Goal: Information Seeking & Learning: Find contact information

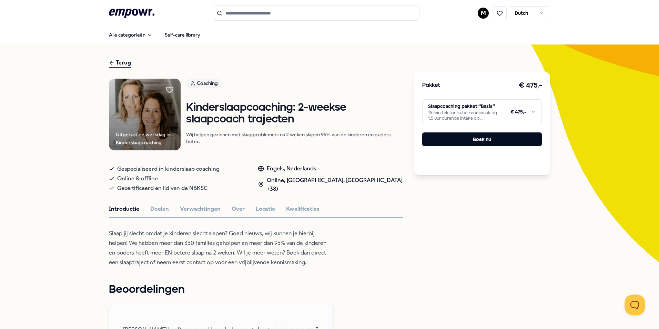
click at [293, 11] on input "Search for products, categories or subcategories" at bounding box center [316, 13] width 207 height 15
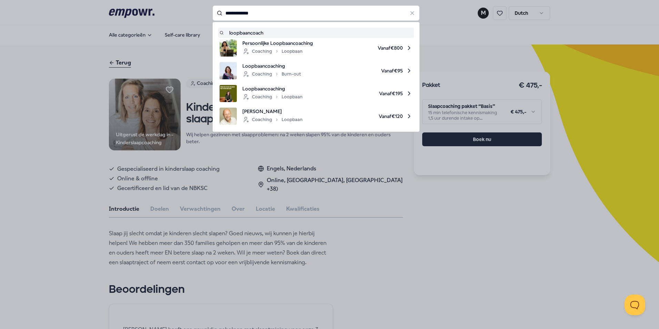
type input "**********"
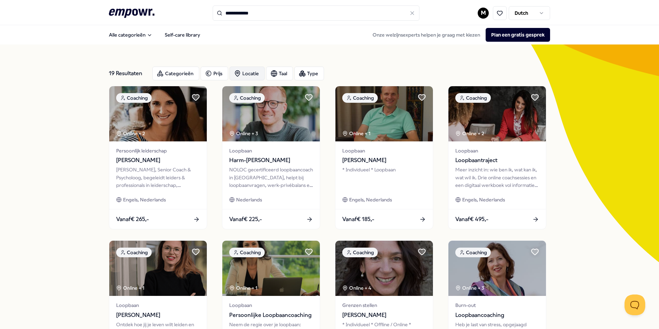
click at [248, 74] on div "Locatie" at bounding box center [247, 74] width 35 height 14
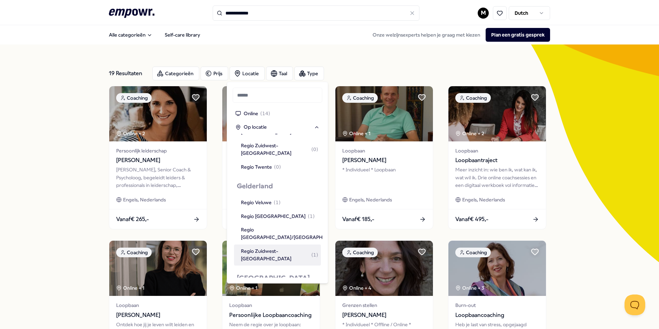
scroll to position [276, 0]
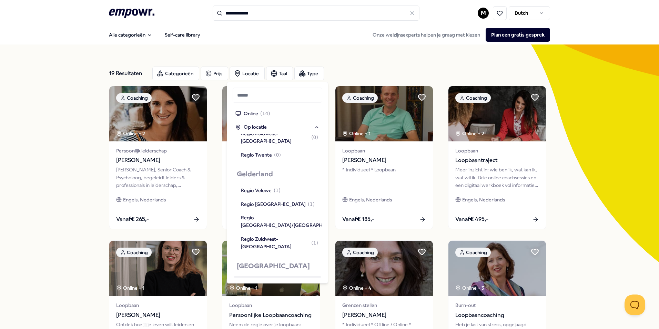
click at [273, 279] on div "Regio [GEOGRAPHIC_DATA] ( 1 )" at bounding box center [278, 283] width 74 height 8
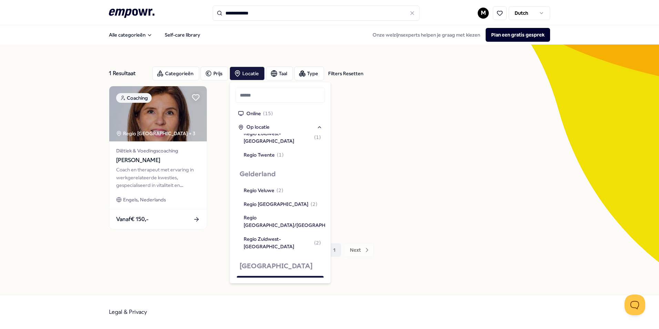
click at [78, 209] on div "1 Resultaat Filters Resetten Categorieën Prijs Locatie Taal Type Filters Resett…" at bounding box center [329, 169] width 659 height 250
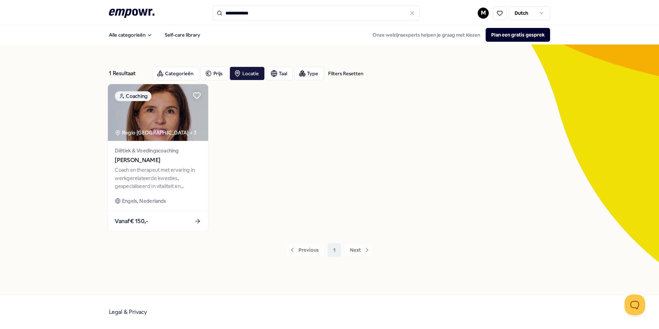
click at [183, 150] on span "Diëtiek & Voedingscoaching" at bounding box center [158, 151] width 86 height 8
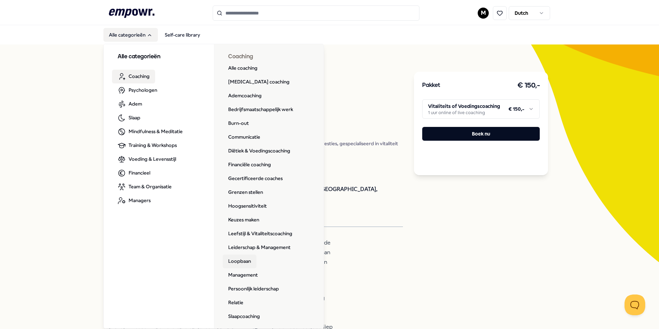
click at [242, 259] on link "Loopbaan" at bounding box center [240, 261] width 34 height 14
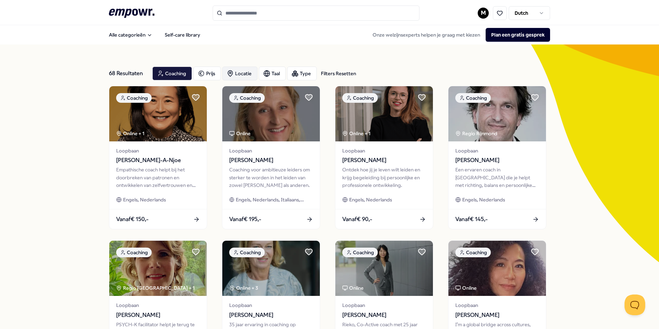
click at [243, 68] on div "Locatie" at bounding box center [239, 74] width 35 height 14
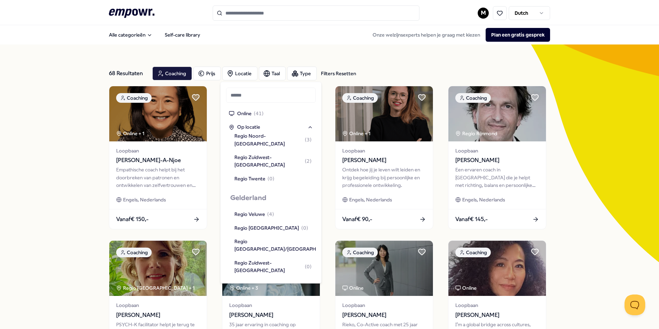
scroll to position [276, 0]
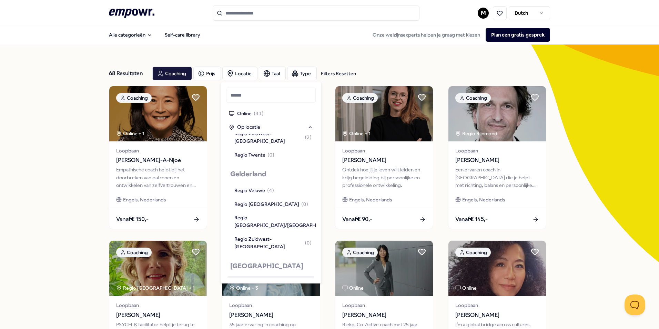
click at [265, 279] on div "Regio [GEOGRAPHIC_DATA] ( 7 )" at bounding box center [271, 283] width 74 height 8
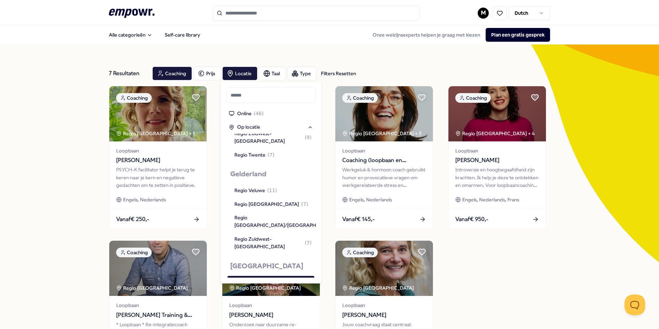
click at [516, 278] on div "Coaching Regio [GEOGRAPHIC_DATA] + 1 Loopbaan [PERSON_NAME] PSYCH-K facilitator…" at bounding box center [329, 235] width 441 height 298
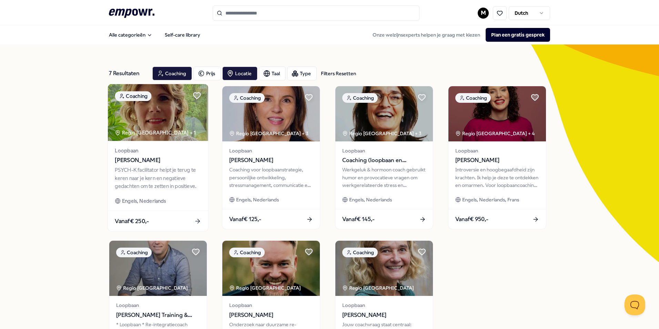
click at [164, 165] on div "Loopbaan [PERSON_NAME] PSYCH-K facilitator helpt je terug te keren naar je kern…" at bounding box center [158, 176] width 100 height 70
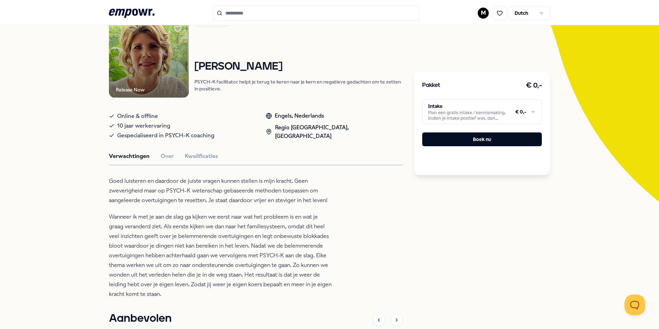
scroll to position [69, 0]
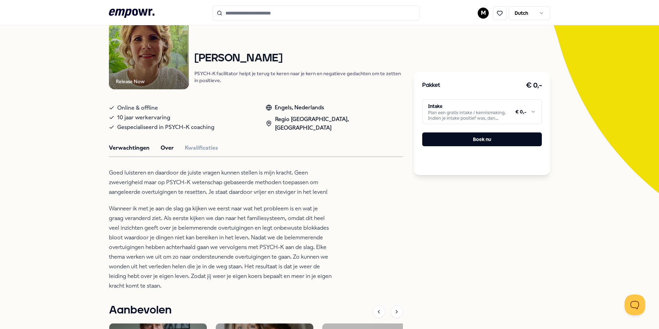
click at [162, 146] on button "Over" at bounding box center [167, 147] width 13 height 9
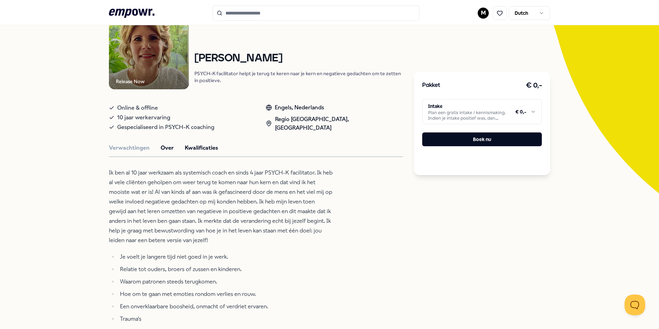
click at [203, 147] on button "Kwalificaties" at bounding box center [201, 147] width 33 height 9
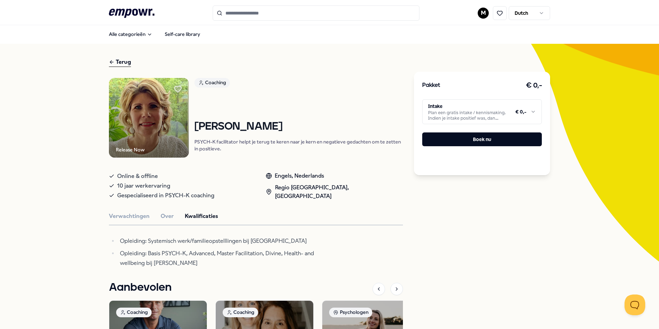
scroll to position [0, 0]
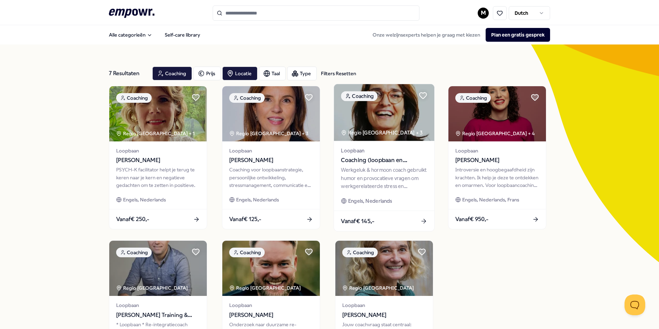
click at [410, 151] on span "Loopbaan" at bounding box center [384, 151] width 86 height 8
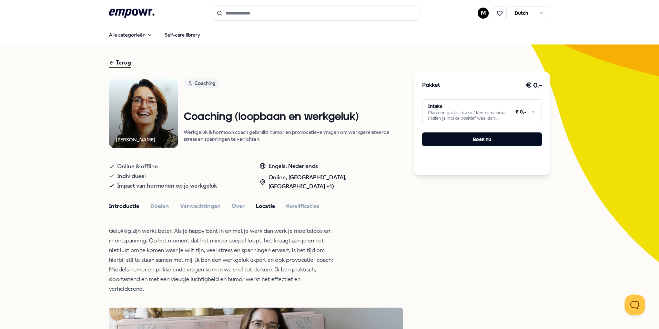
click at [260, 206] on button "Locatie" at bounding box center [265, 206] width 19 height 9
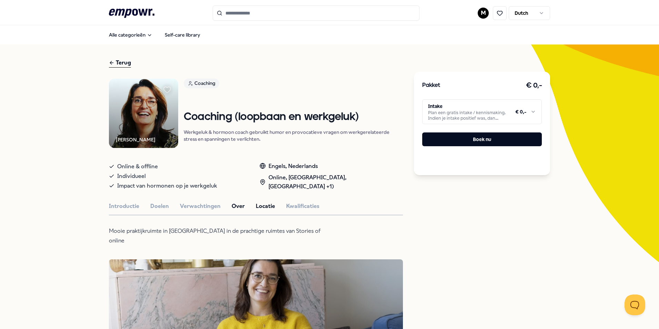
click at [235, 206] on button "Over" at bounding box center [238, 206] width 13 height 9
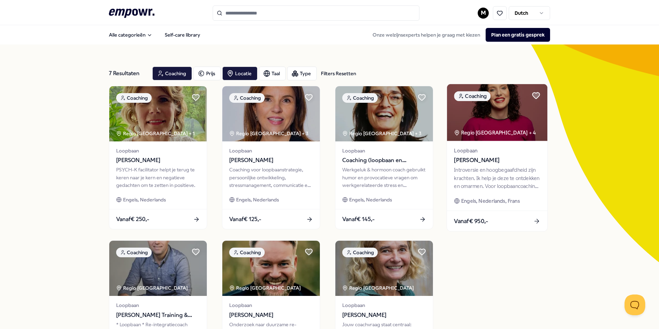
click at [491, 173] on div "Introversie en hoogbegaafdheid zijn krachten. Ik help je deze te ontdekken en o…" at bounding box center [497, 178] width 86 height 24
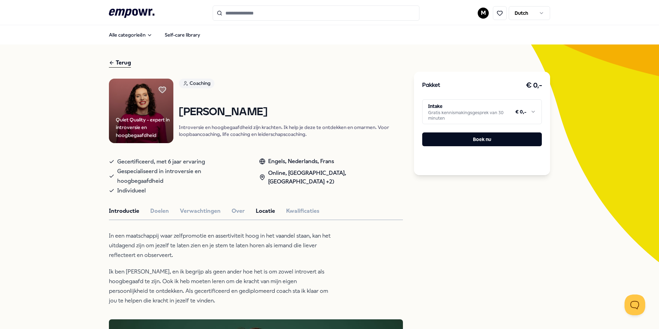
click at [259, 206] on button "Locatie" at bounding box center [265, 210] width 19 height 9
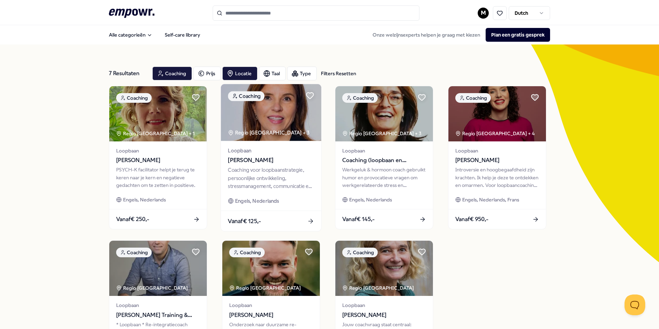
click at [281, 181] on div "Coaching voor loopbaanstrategie, persoonlijke ontwikkeling, stressmanagement, c…" at bounding box center [271, 178] width 86 height 24
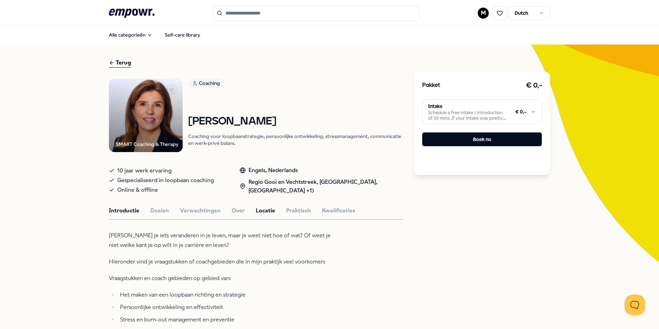
click at [266, 209] on button "Locatie" at bounding box center [265, 210] width 19 height 9
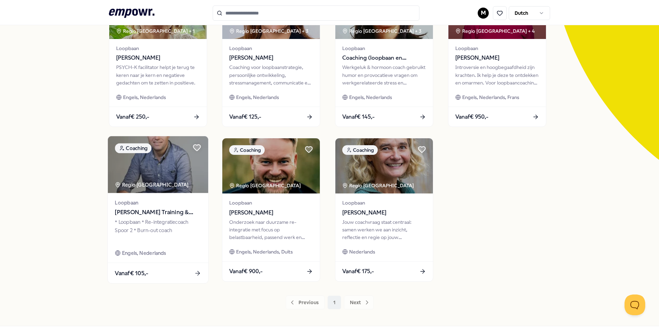
scroll to position [103, 0]
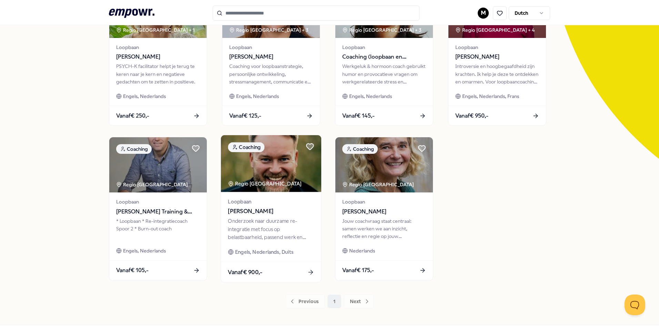
click at [297, 193] on div "Loopbaan [PERSON_NAME] Onderzoek naar duurzame re-integratie met focus op belas…" at bounding box center [271, 227] width 100 height 70
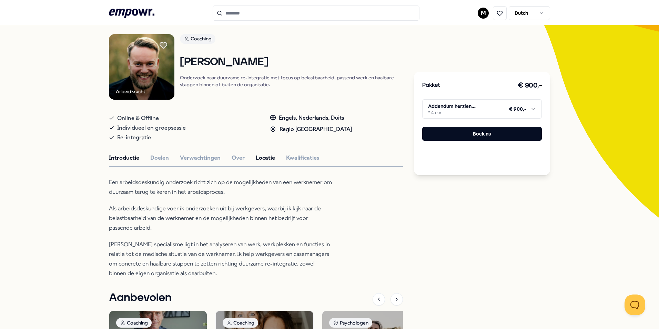
click at [260, 160] on button "Locatie" at bounding box center [265, 157] width 19 height 9
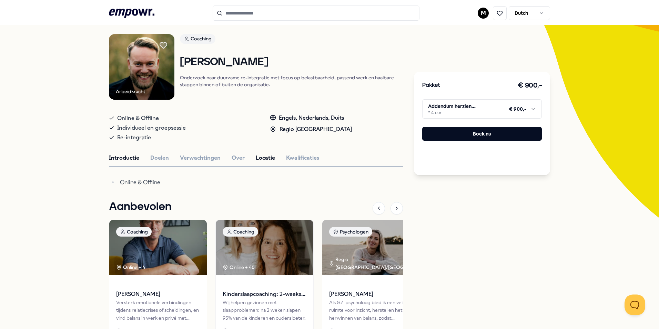
click at [124, 158] on button "Introductie" at bounding box center [124, 157] width 30 height 9
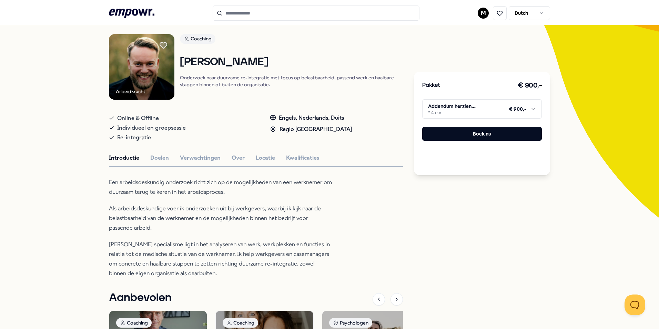
click at [499, 113] on html ".empowr-logo_svg__cls-1{fill:#03032f} M Dutch Alle categorieën Self-care librar…" at bounding box center [329, 164] width 659 height 329
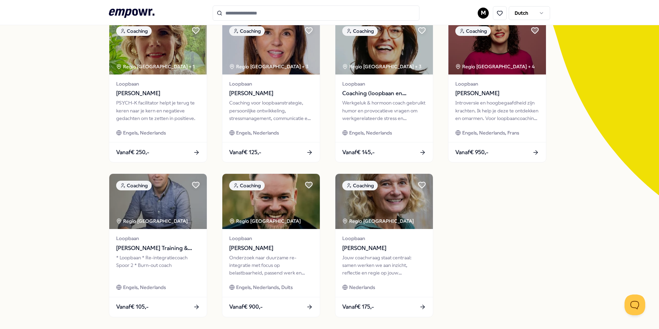
scroll to position [79, 0]
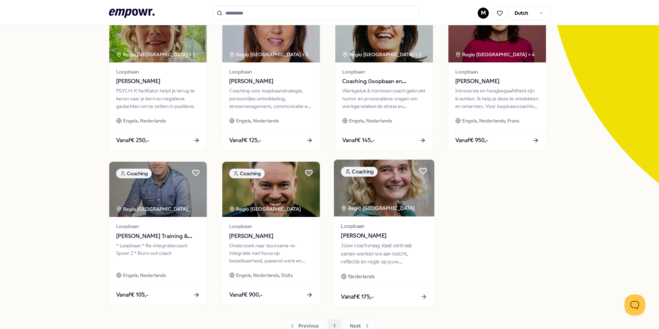
click at [396, 248] on div "Jouw coachvraag staat centraal: samen werken we aan inzicht, reflectie en regie…" at bounding box center [384, 254] width 86 height 24
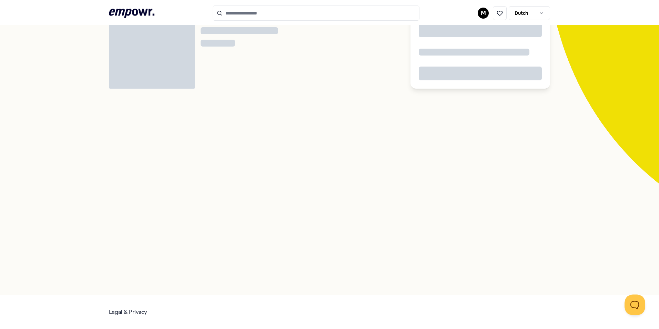
scroll to position [44, 0]
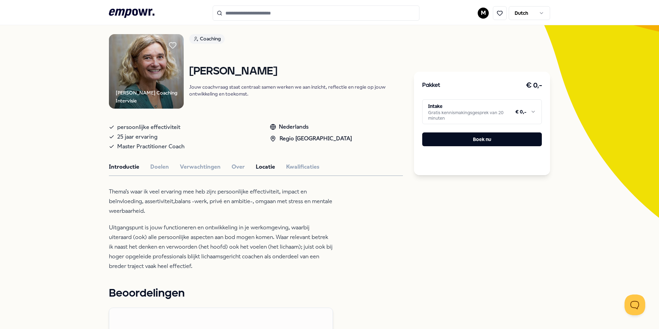
click at [266, 165] on button "Locatie" at bounding box center [265, 166] width 19 height 9
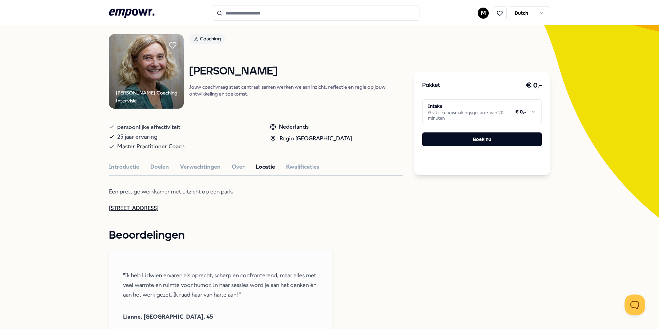
drag, startPoint x: 221, startPoint y: 211, endPoint x: 98, endPoint y: 207, distance: 123.1
copy link "[STREET_ADDRESS]"
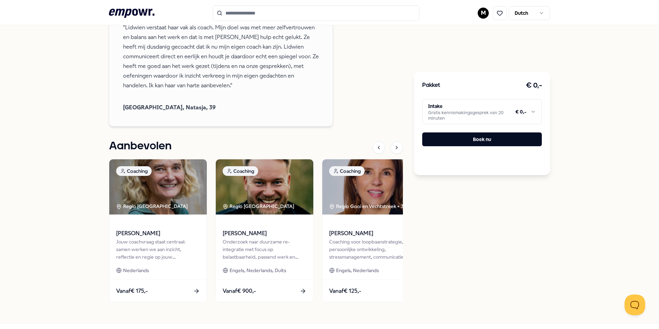
scroll to position [493, 0]
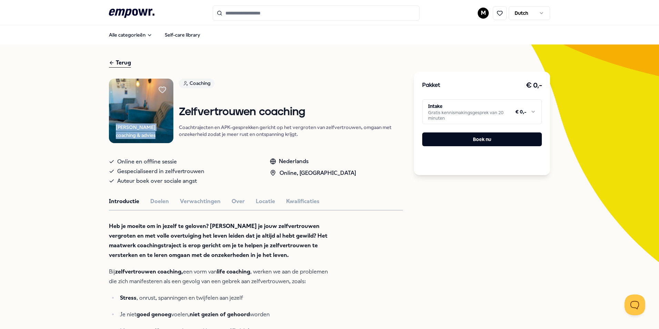
drag, startPoint x: 134, startPoint y: 134, endPoint x: 113, endPoint y: 128, distance: 21.1
click at [116, 128] on div "[PERSON_NAME] coaching & advies" at bounding box center [145, 131] width 58 height 16
copy div "[PERSON_NAME] coaching & advies"
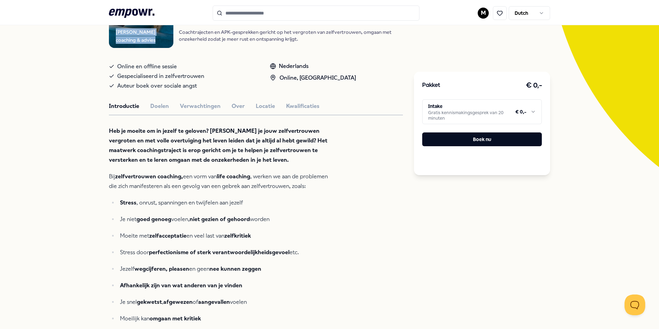
scroll to position [69, 0]
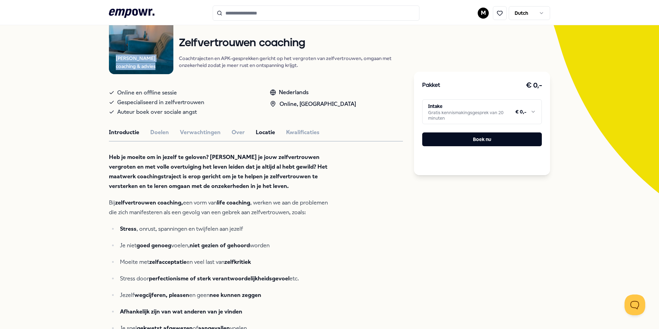
click at [256, 129] on button "Locatie" at bounding box center [265, 132] width 19 height 9
